Goal: Information Seeking & Learning: Learn about a topic

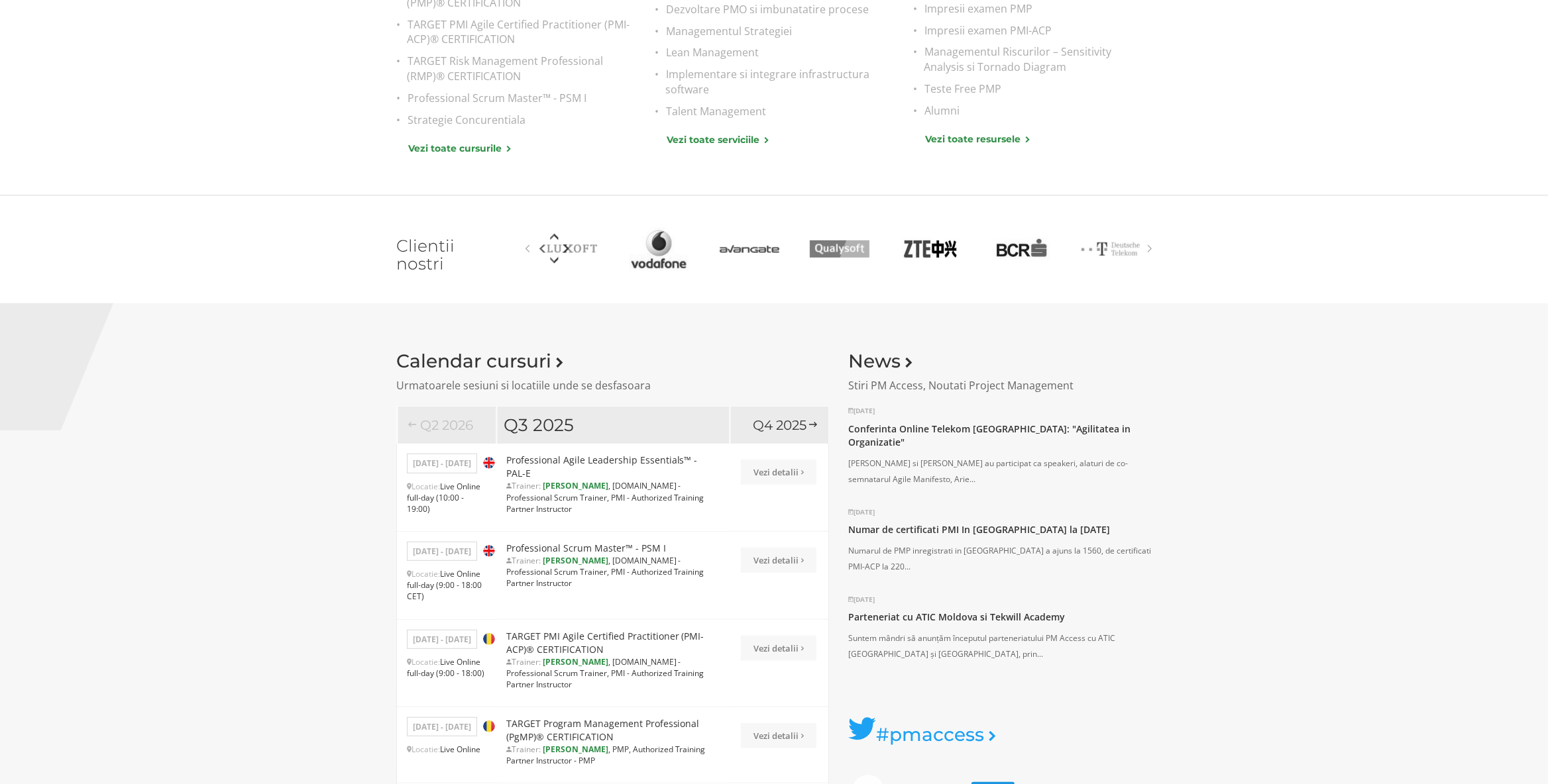
scroll to position [835, 0]
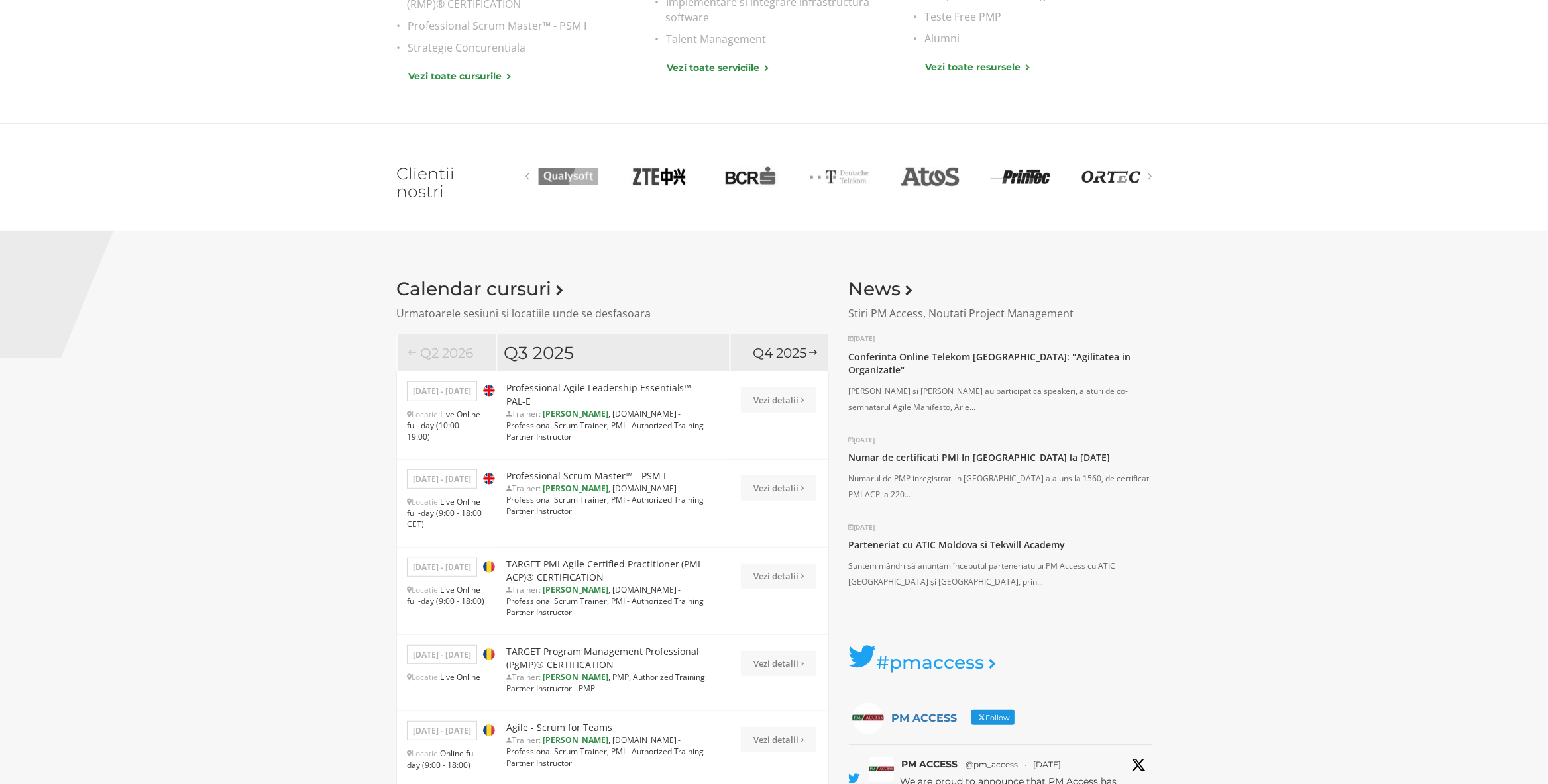
click at [585, 344] on div "Q3 2025" at bounding box center [613, 353] width 234 height 38
click at [772, 348] on div "Q4 2025" at bounding box center [780, 353] width 99 height 38
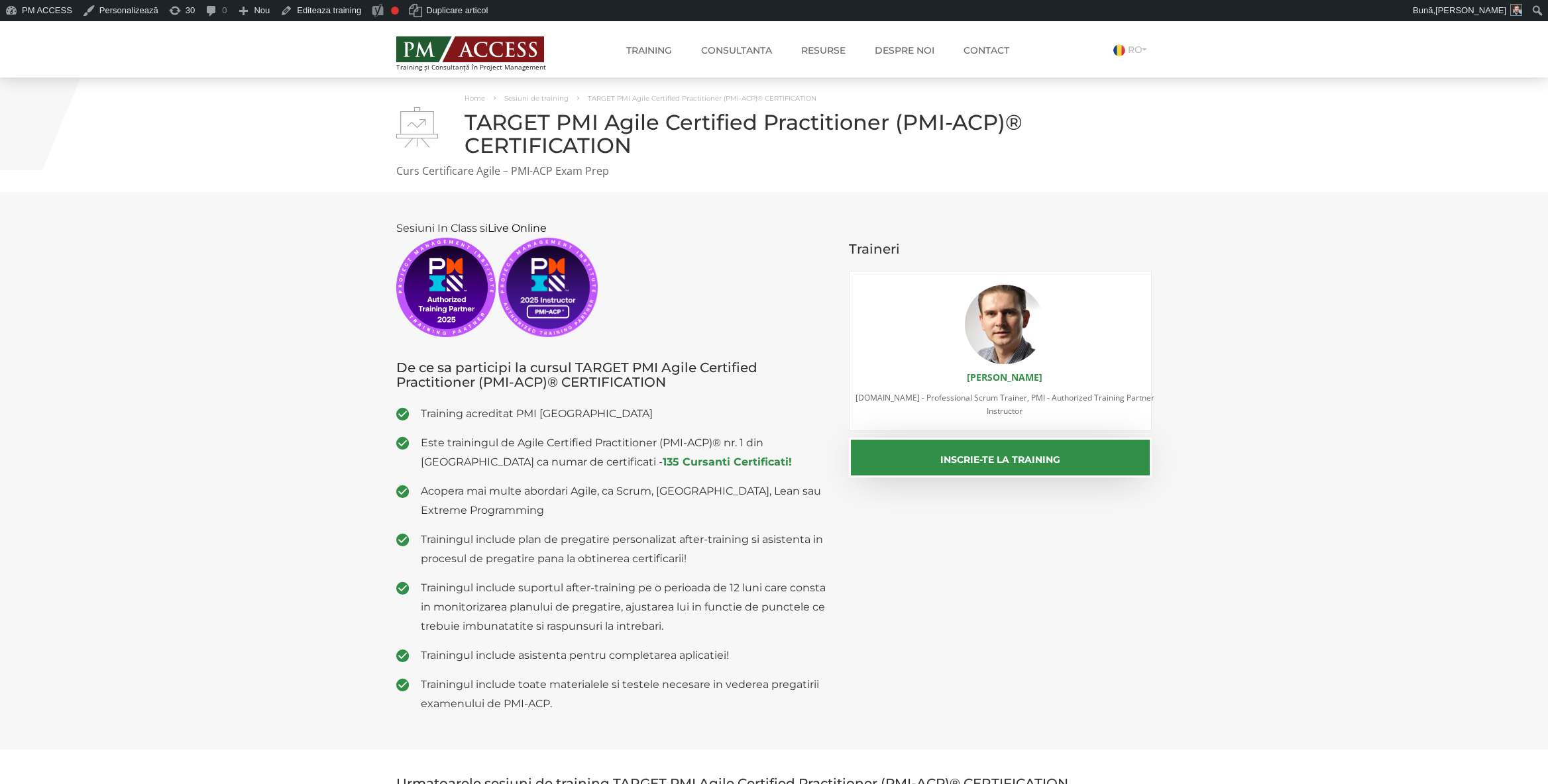
scroll to position [69, 0]
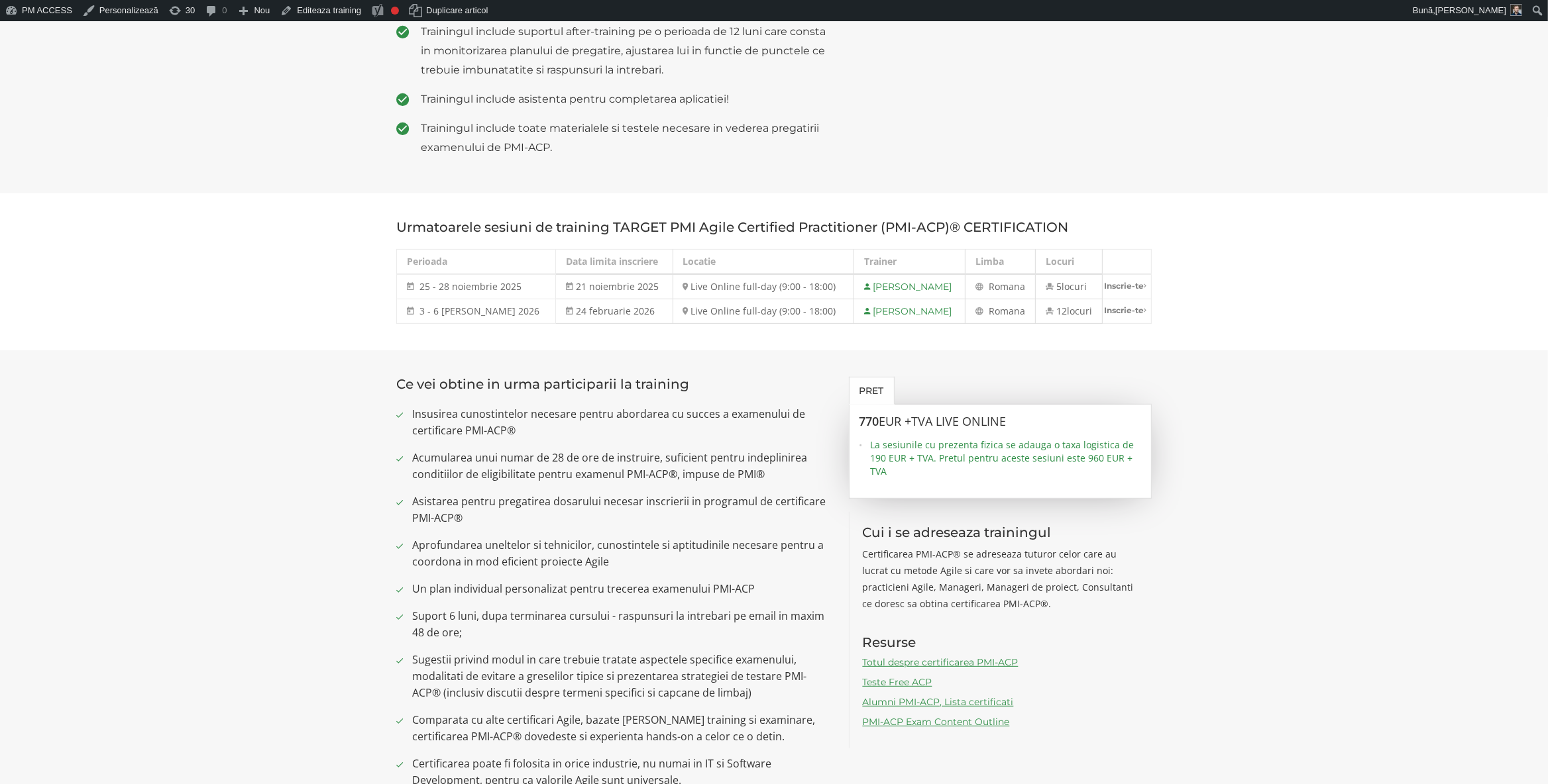
scroll to position [139, 0]
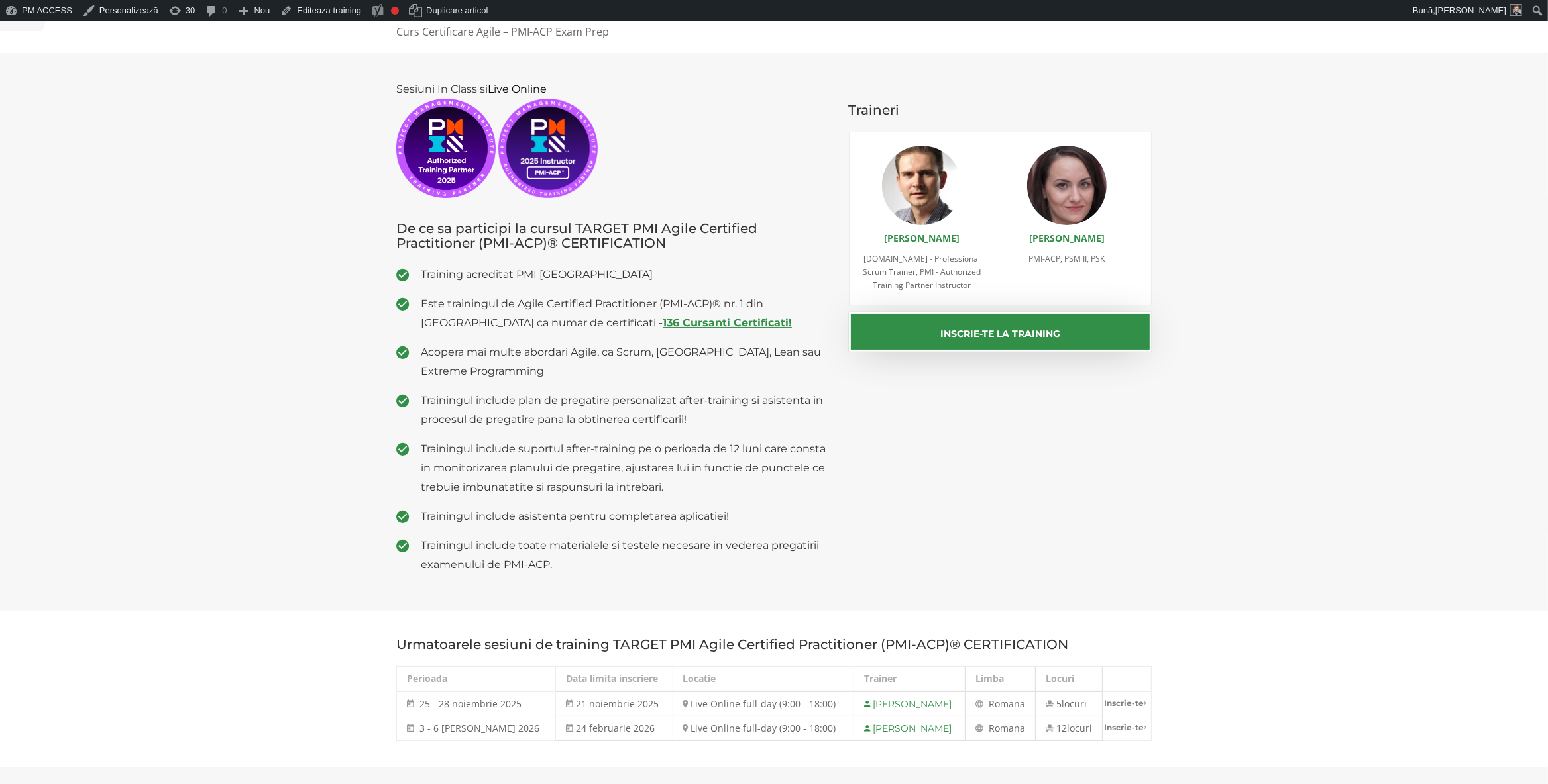
click at [662, 324] on strong "136 Cursanti Certificati!" at bounding box center [727, 323] width 129 height 12
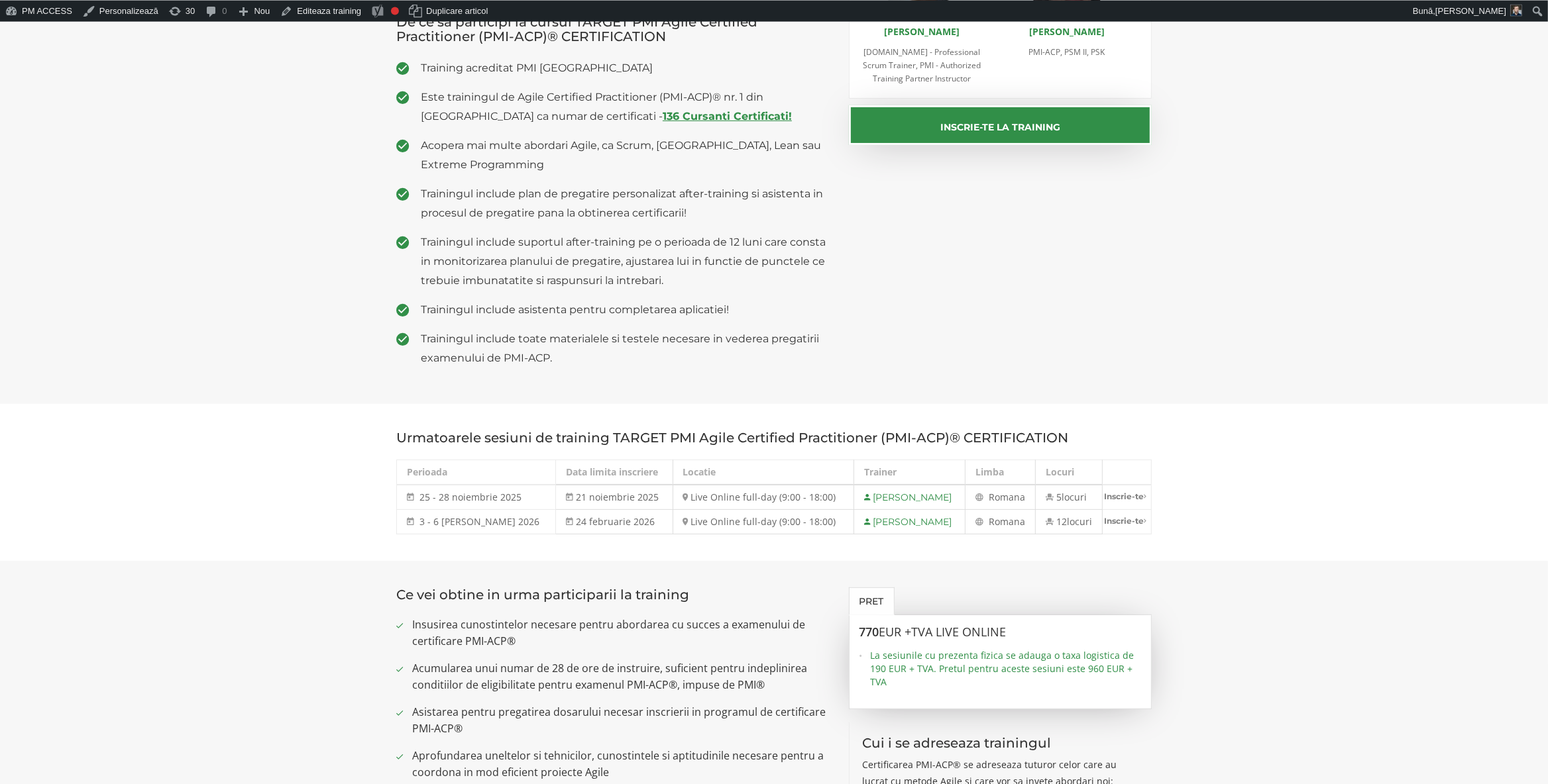
scroll to position [348, 0]
drag, startPoint x: 420, startPoint y: 497, endPoint x: 520, endPoint y: 500, distance: 100.0
click at [520, 500] on td "25 - 28 noiembrie 2025 25 - 28 noi 2025" at bounding box center [476, 495] width 159 height 25
copy span "25 - 28 noiembrie 2025"
drag, startPoint x: 417, startPoint y: 522, endPoint x: 493, endPoint y: 524, distance: 76.0
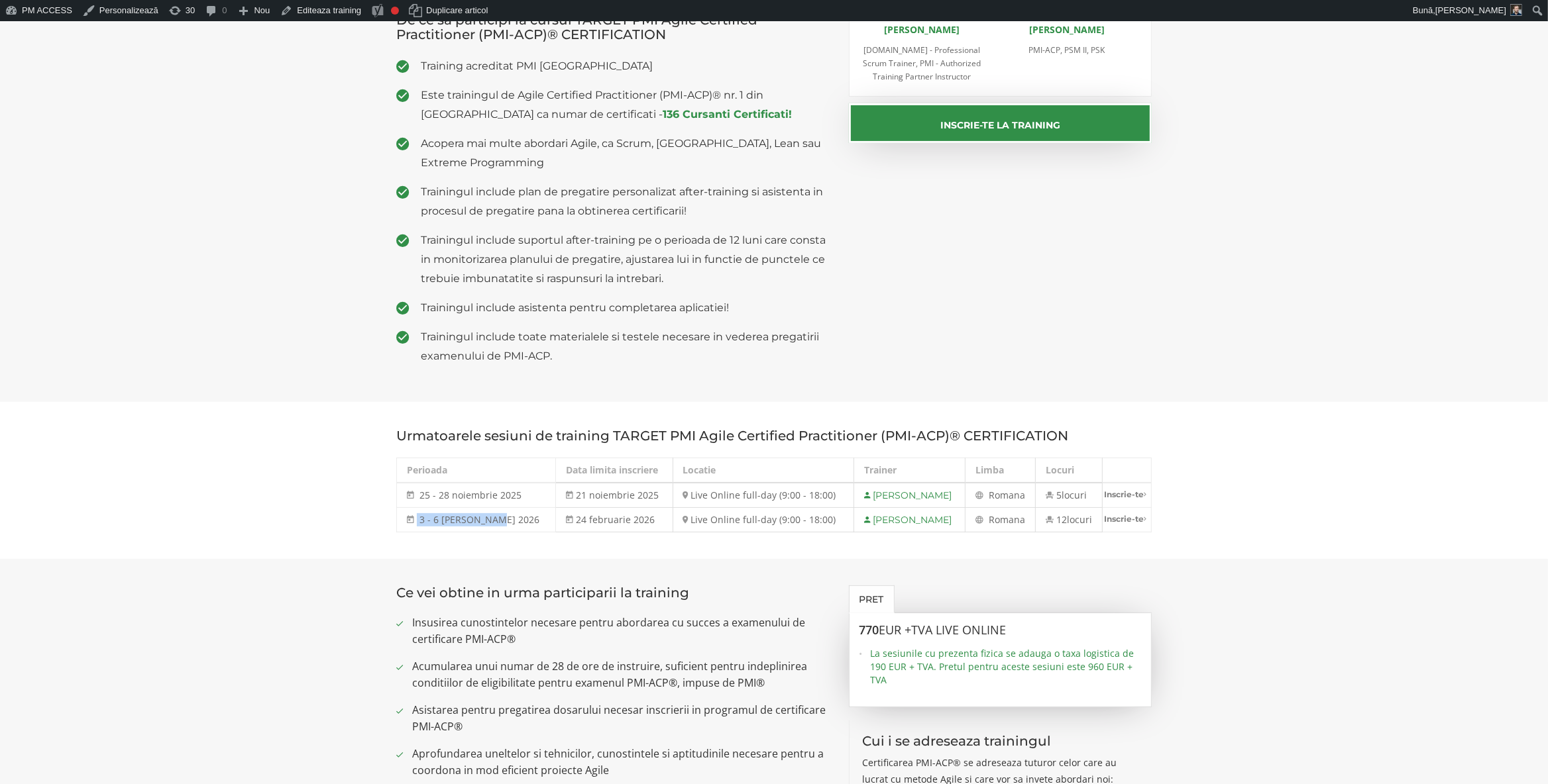
click at [493, 524] on td "3 - 6 martie 2026 3 - 6 mar 2026" at bounding box center [476, 520] width 159 height 24
copy td "3 - 6 martie 2026"
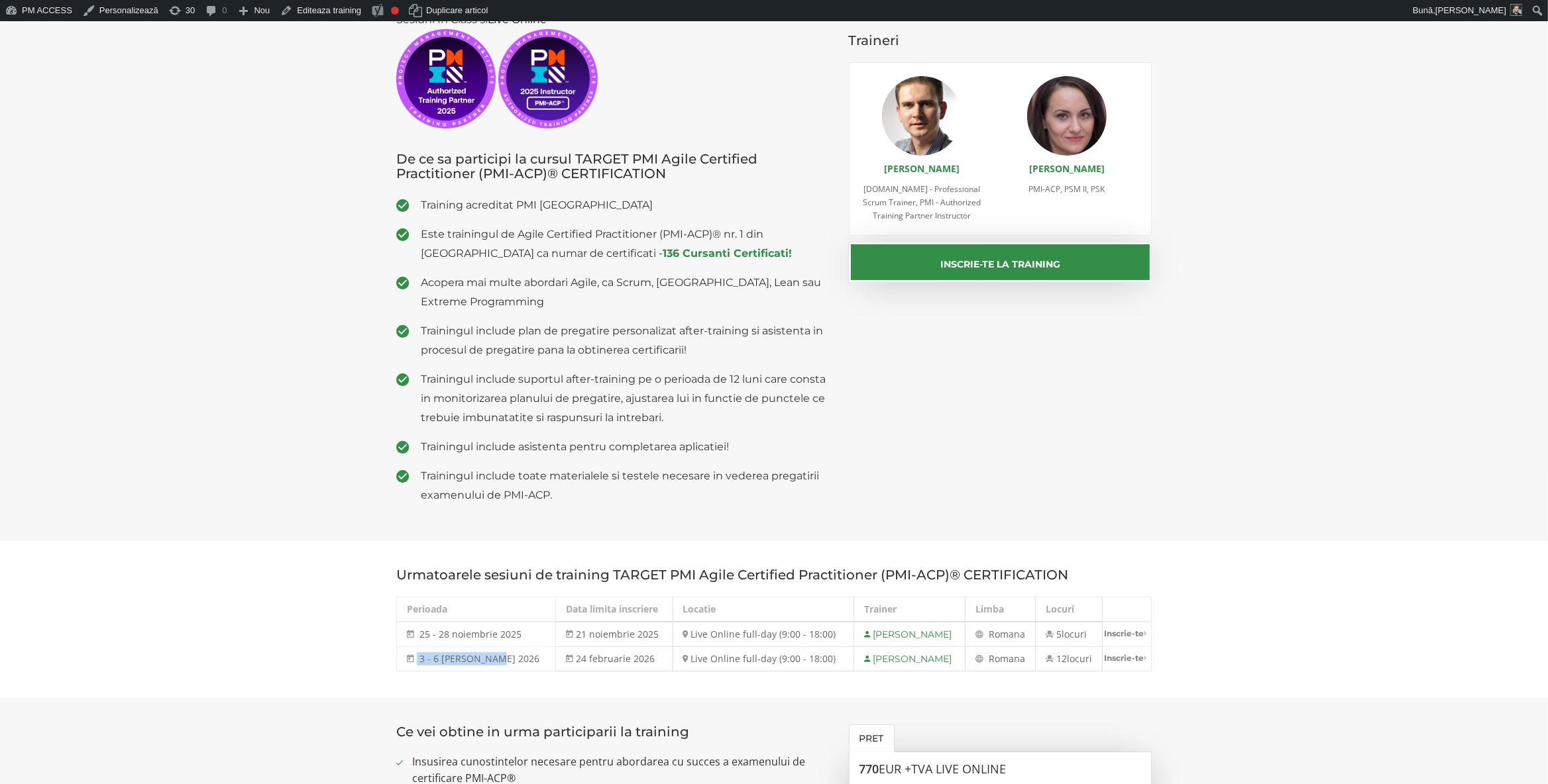
scroll to position [0, 0]
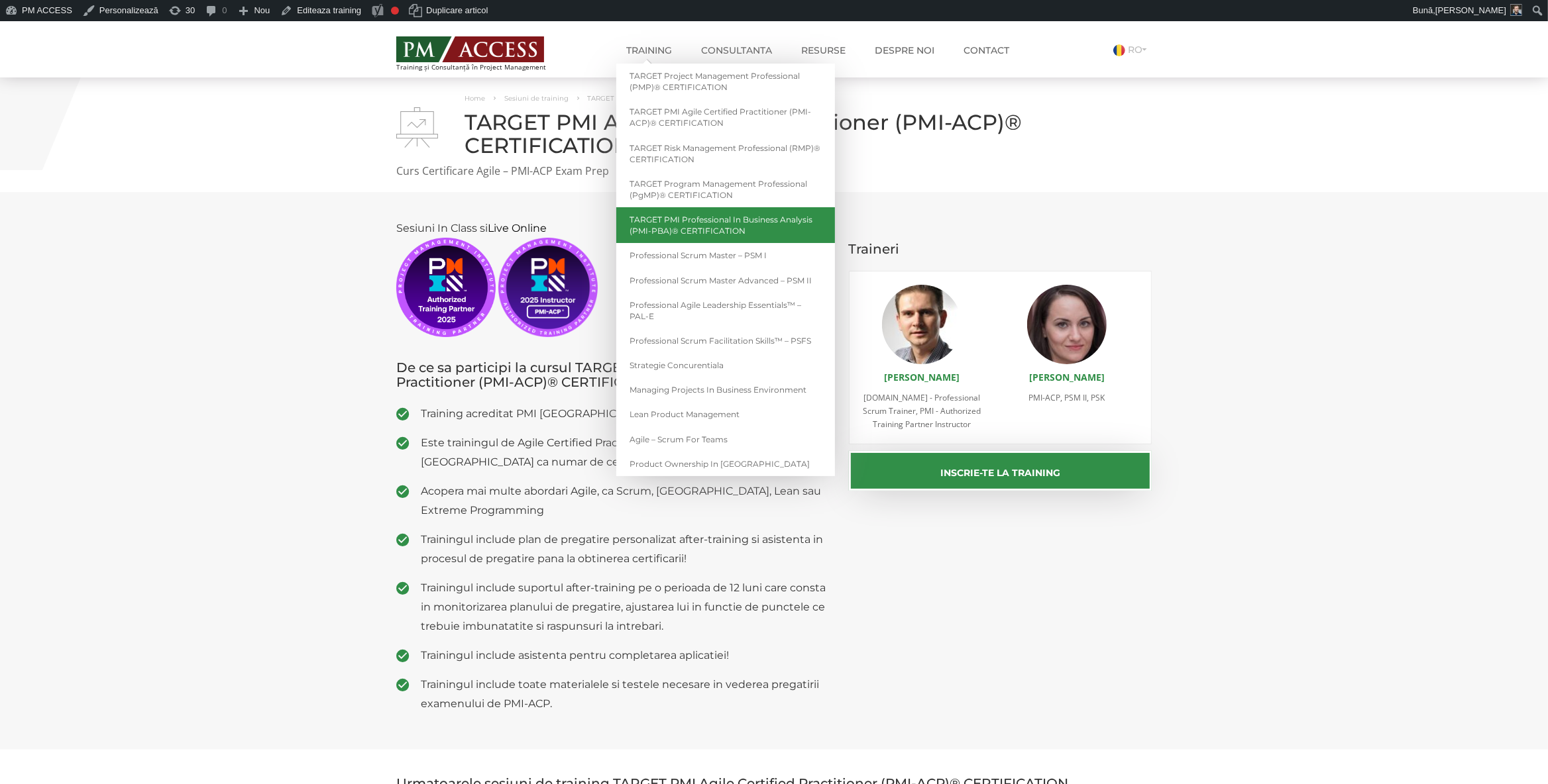
click at [762, 221] on link "TARGET PMI Professional in Business Analysis (PMI-PBA)® CERTIFICATION" at bounding box center [725, 225] width 219 height 36
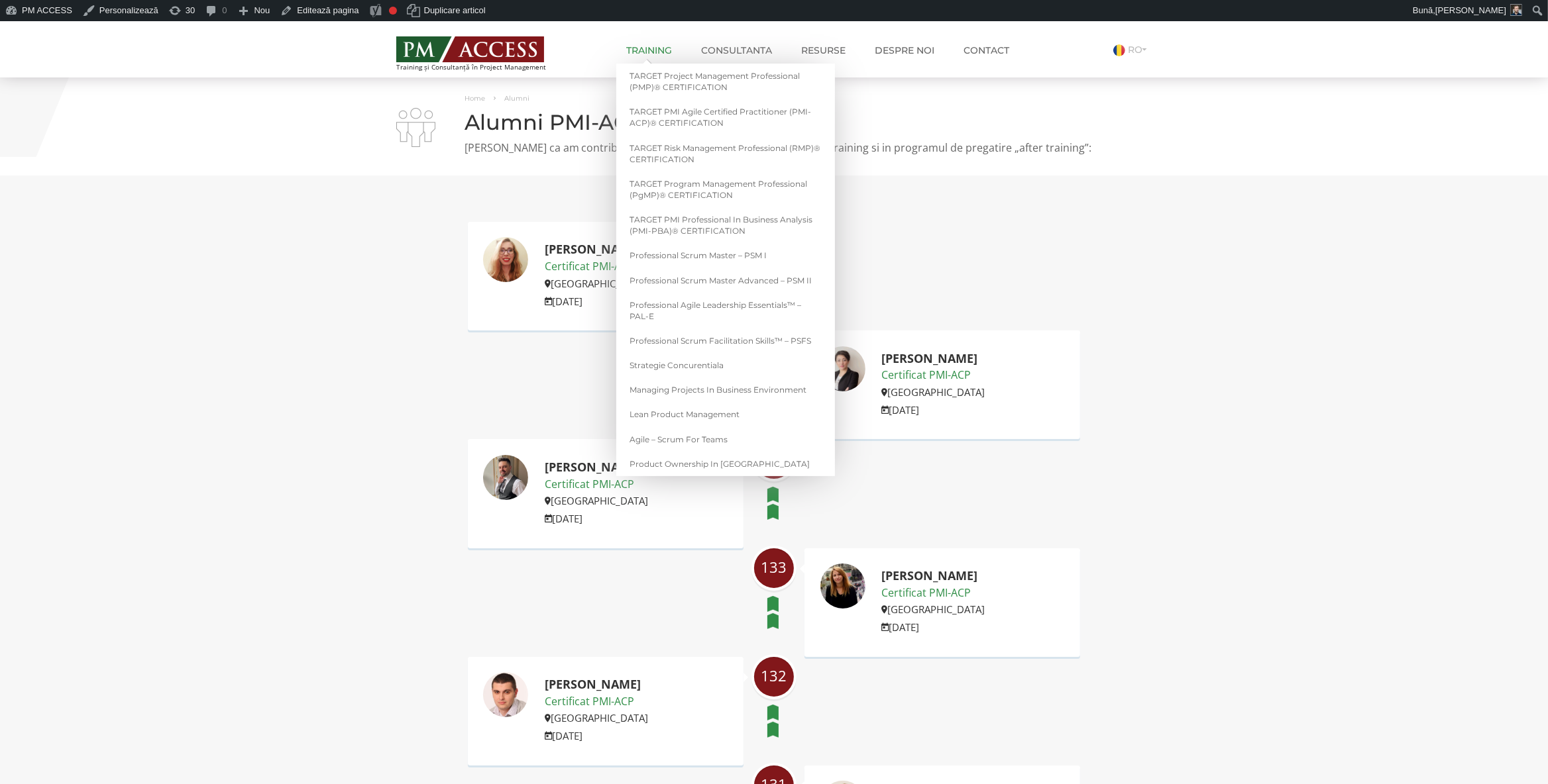
click at [648, 44] on link "Training" at bounding box center [649, 51] width 66 height 26
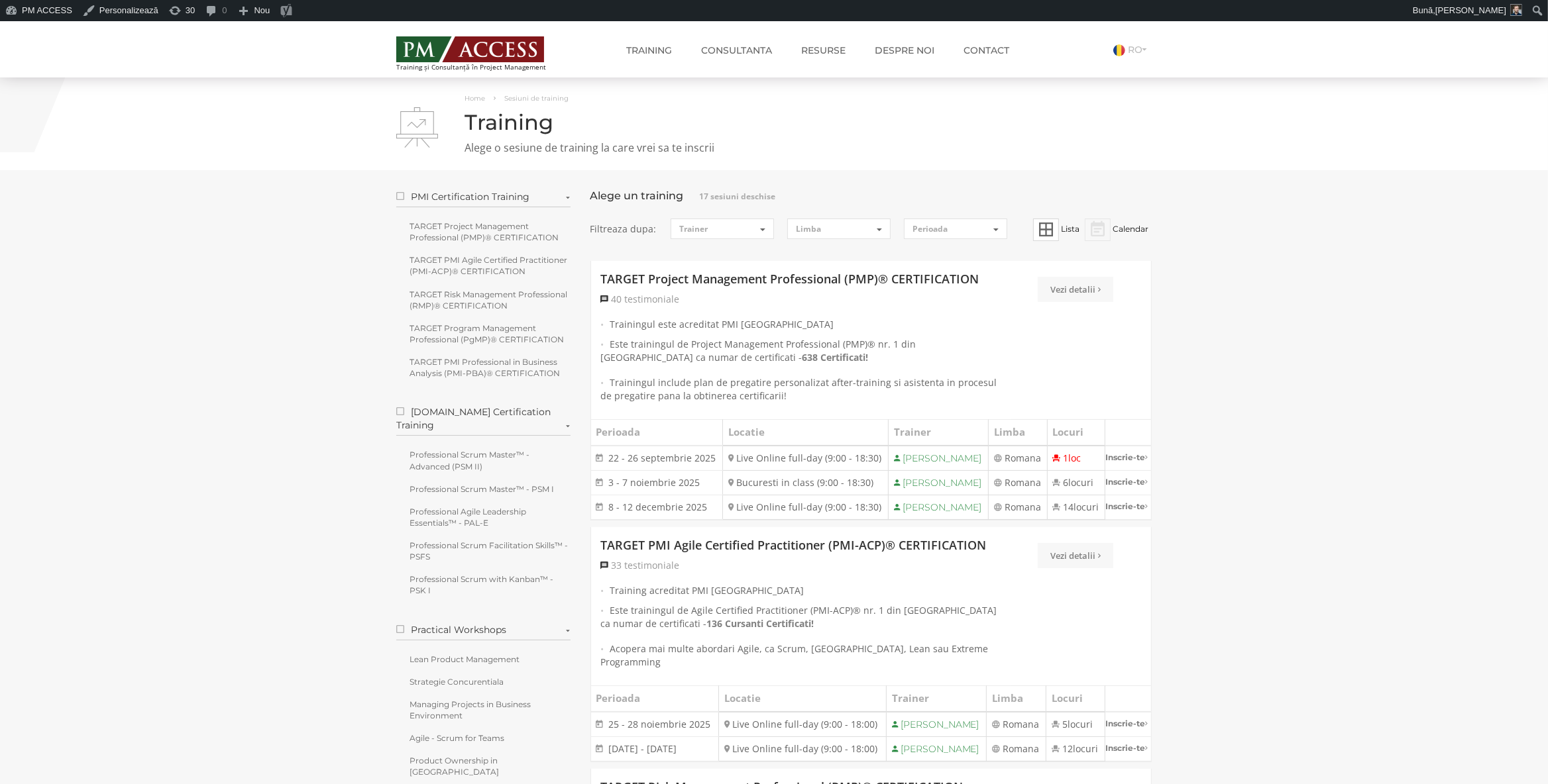
click at [501, 55] on img at bounding box center [469, 50] width 147 height 26
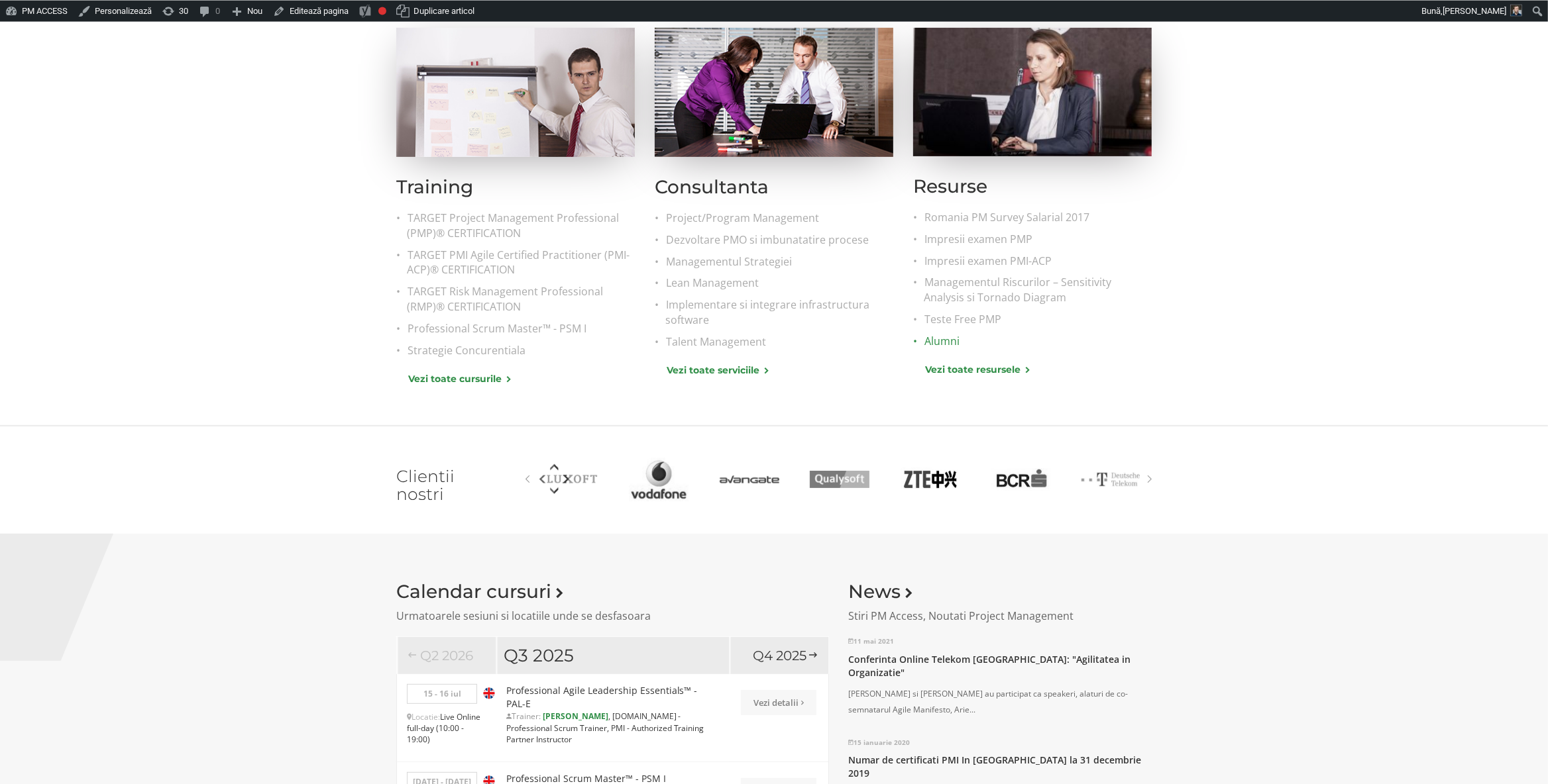
scroll to position [556, 0]
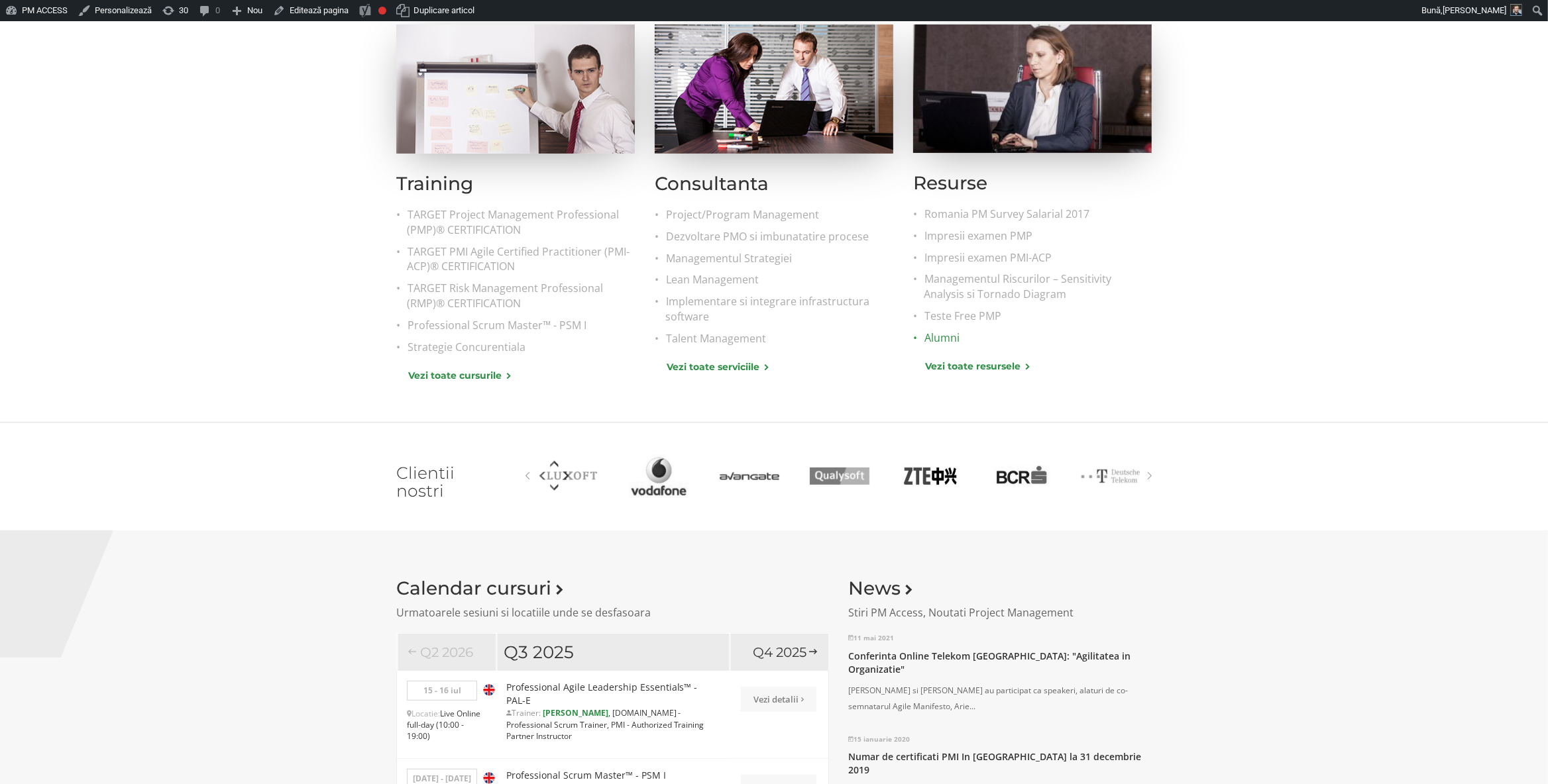
click at [950, 340] on link "Alumni" at bounding box center [1038, 338] width 228 height 15
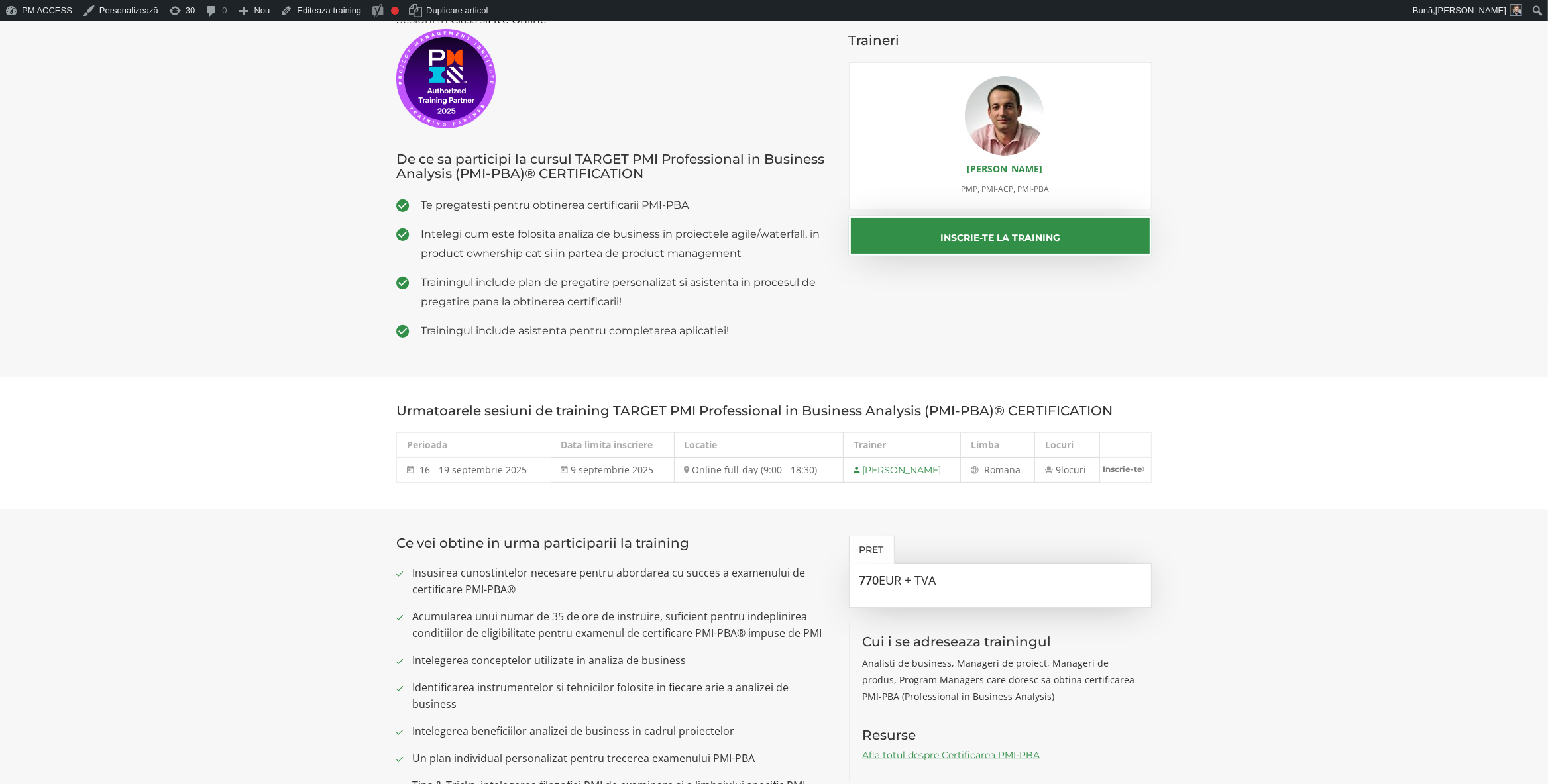
scroll to position [208, 0]
drag, startPoint x: 430, startPoint y: 471, endPoint x: 523, endPoint y: 473, distance: 93.0
click at [523, 473] on span "16 - 19 septembrie 2025" at bounding box center [473, 469] width 107 height 12
copy span "16 - 19 septembrie 2025"
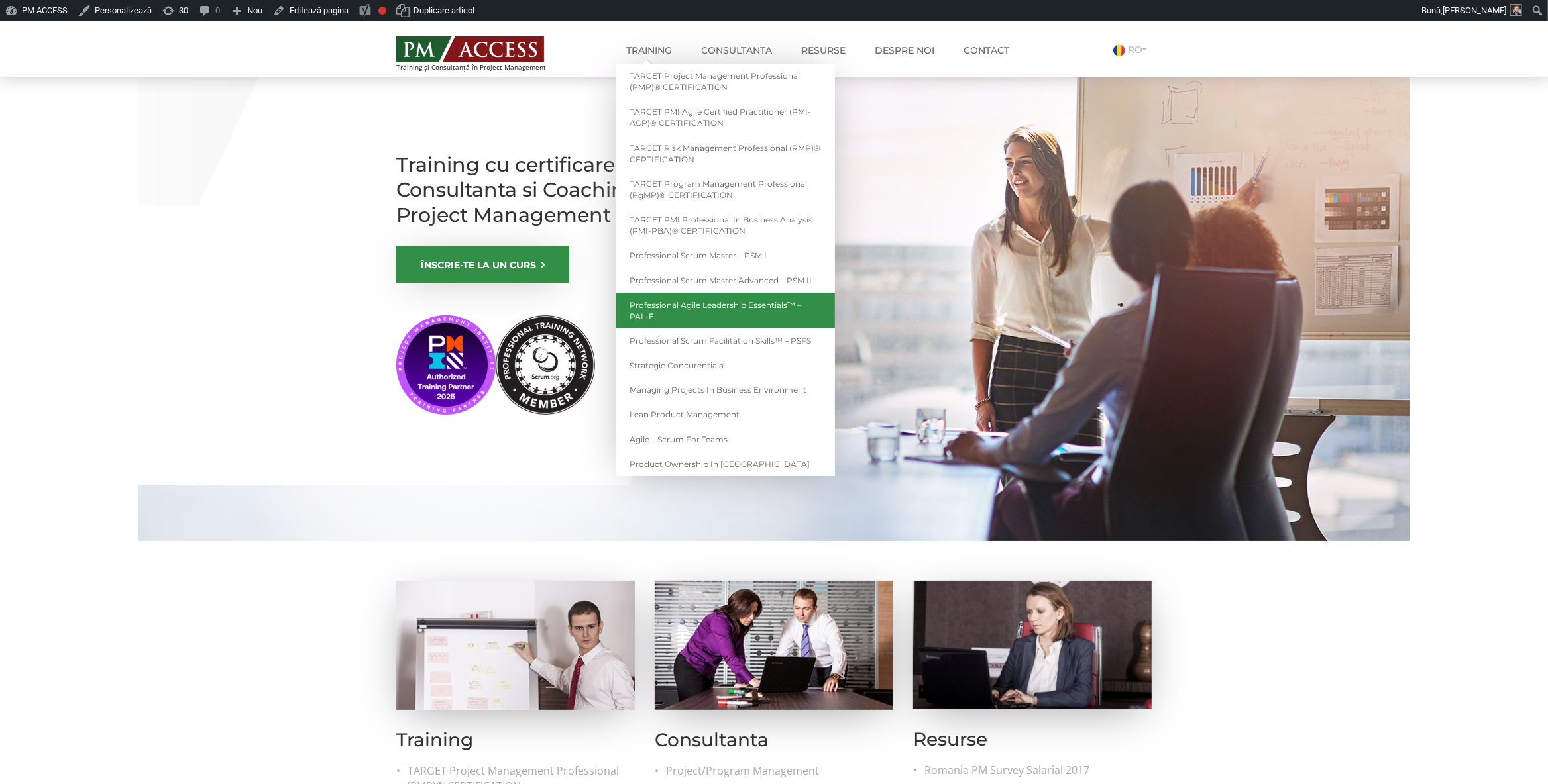
click at [708, 303] on link "Professional Agile Leadership Essentials™ – PAL-E" at bounding box center [725, 310] width 219 height 36
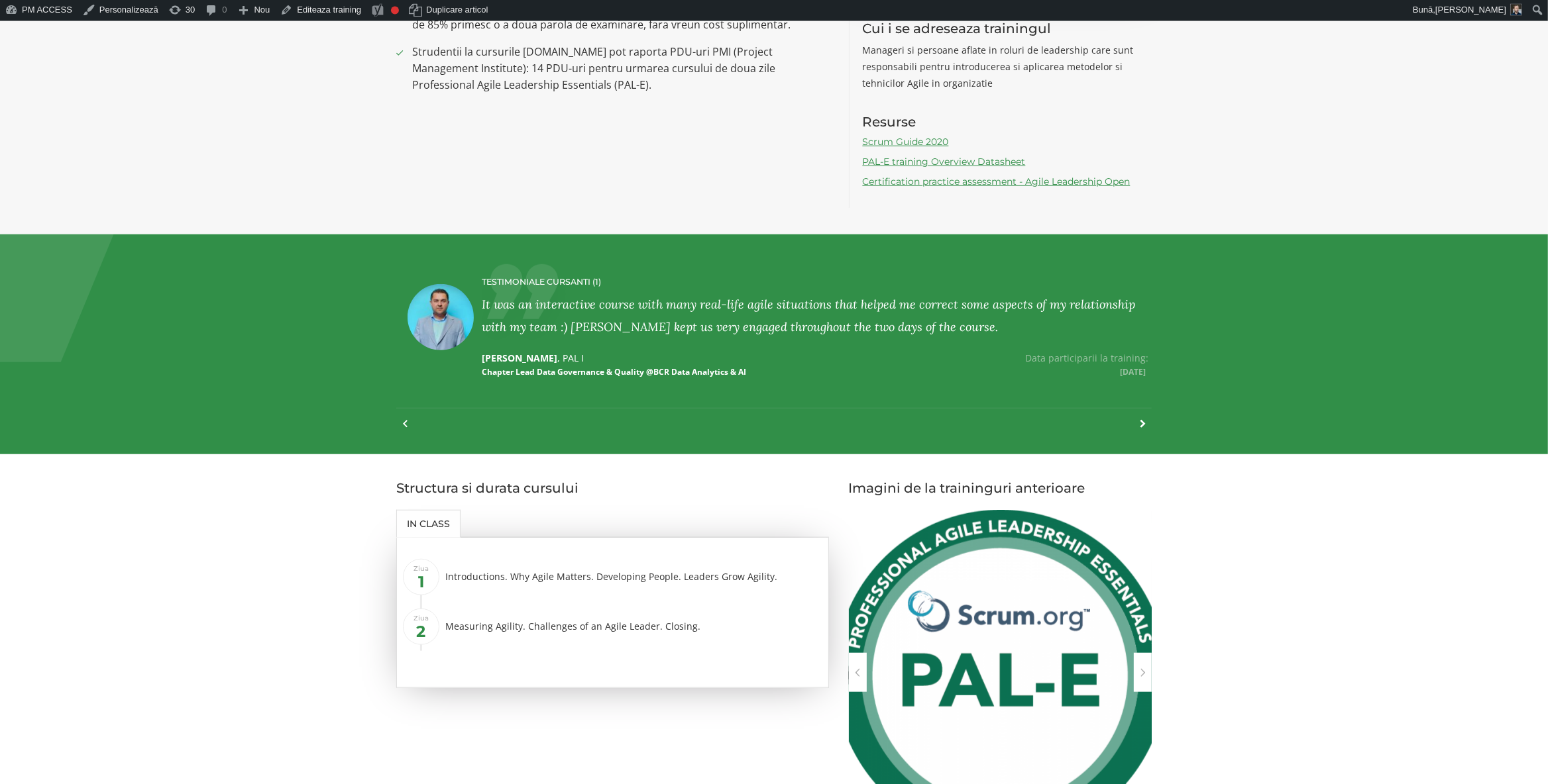
scroll to position [1391, 0]
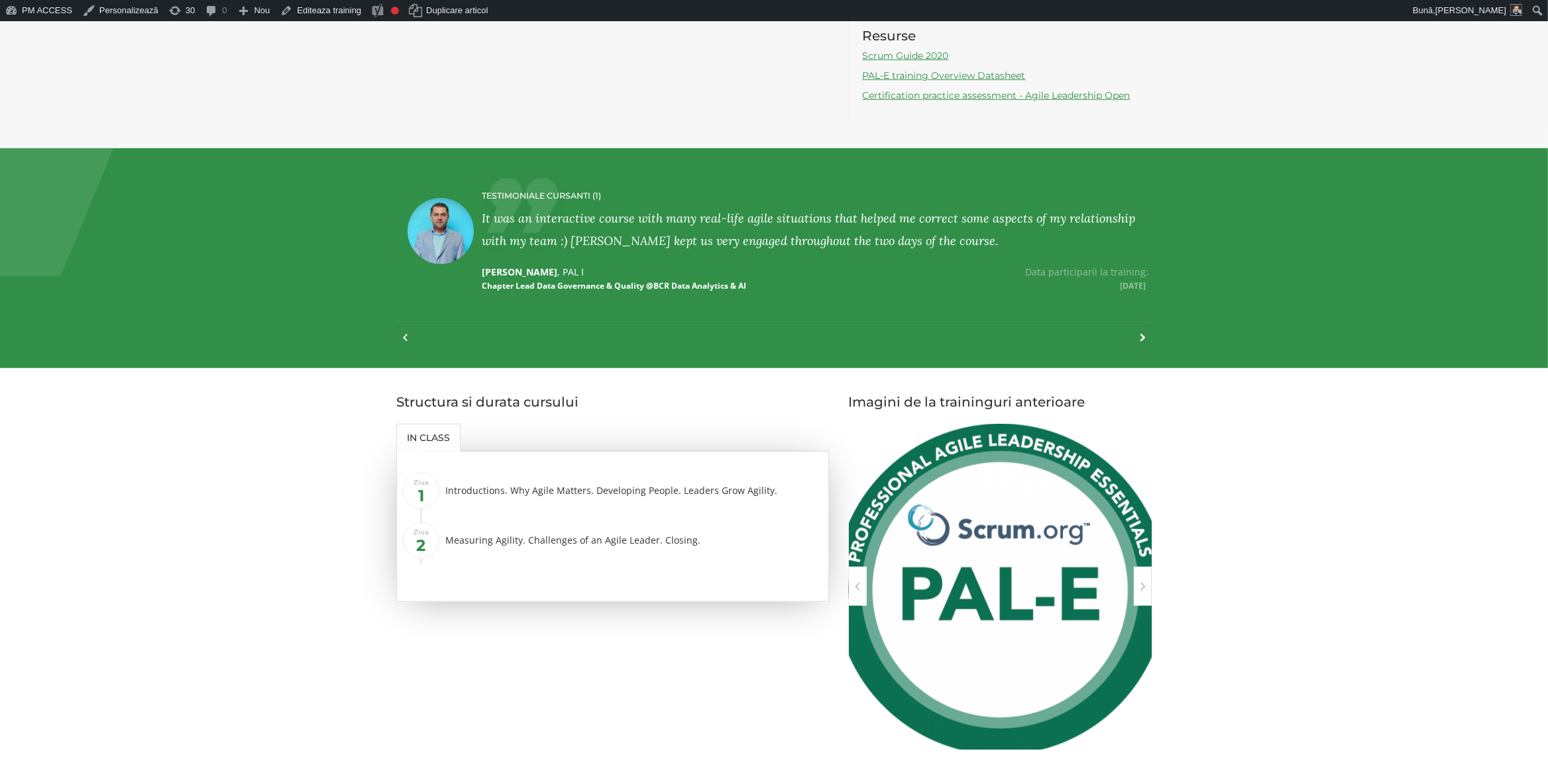
click at [1143, 330] on div at bounding box center [1135, 344] width 18 height 29
click at [1142, 330] on div at bounding box center [1135, 344] width 18 height 29
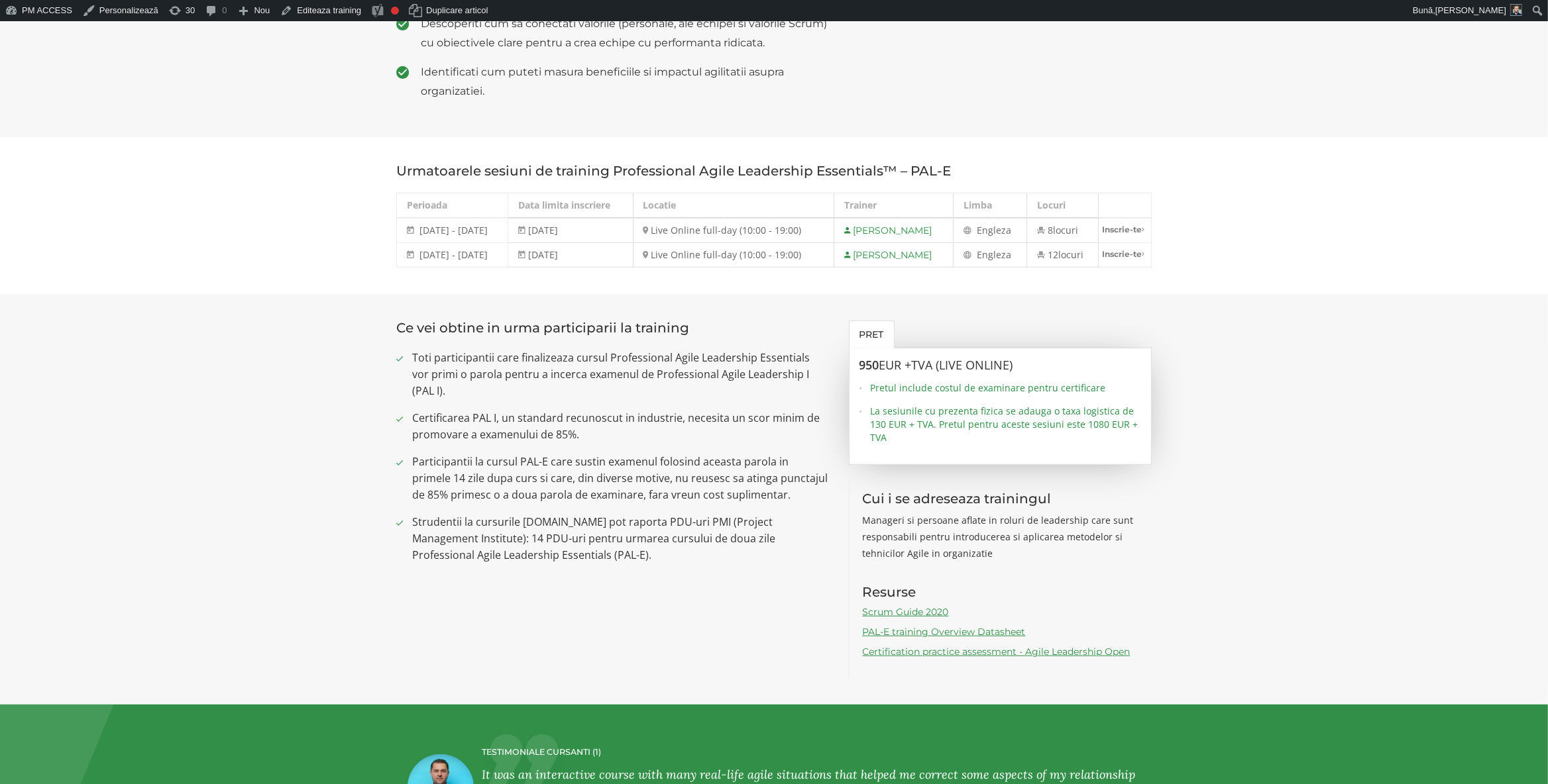
scroll to position [487, 0]
